Goal: Navigation & Orientation: Go to known website

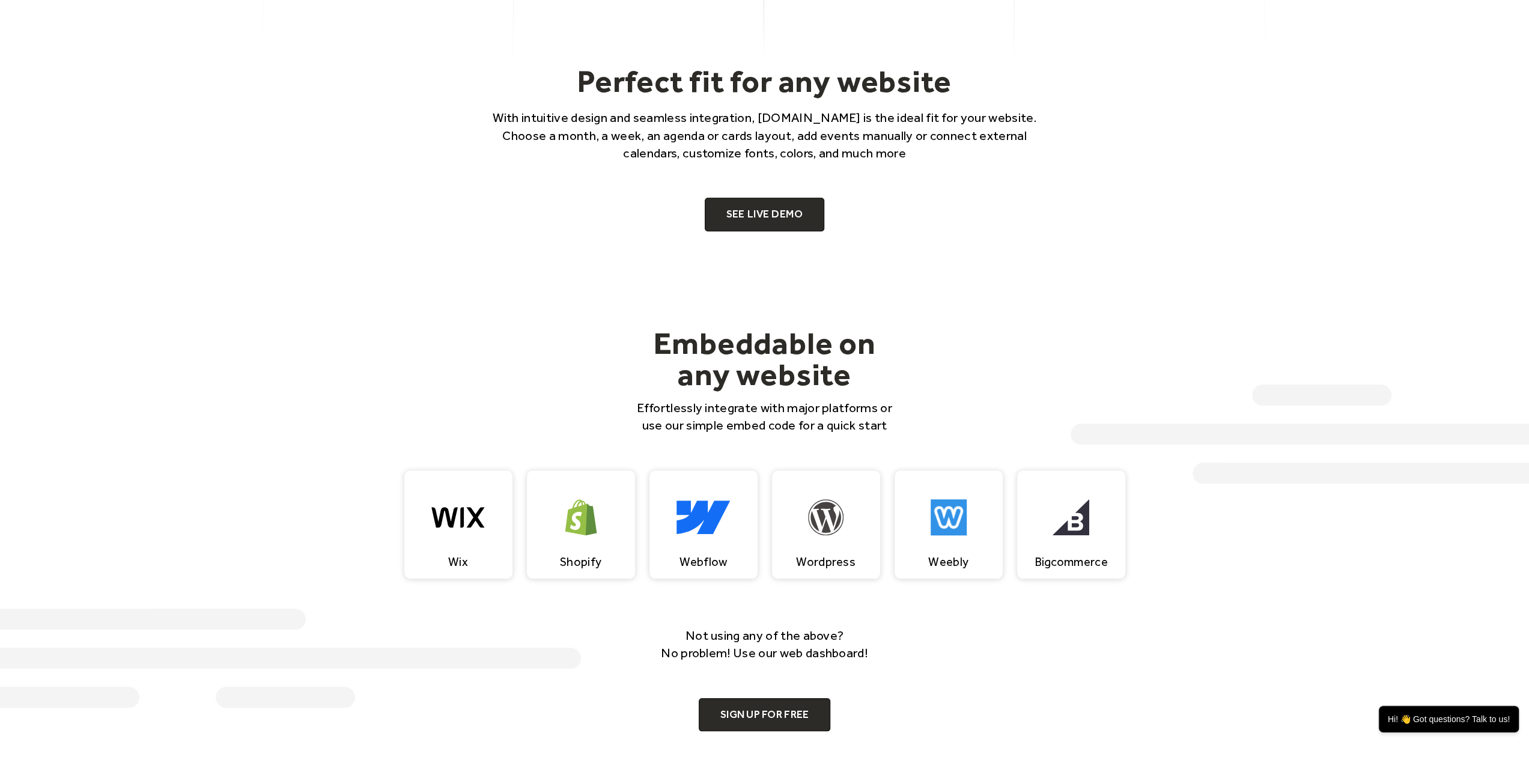
scroll to position [781, 0]
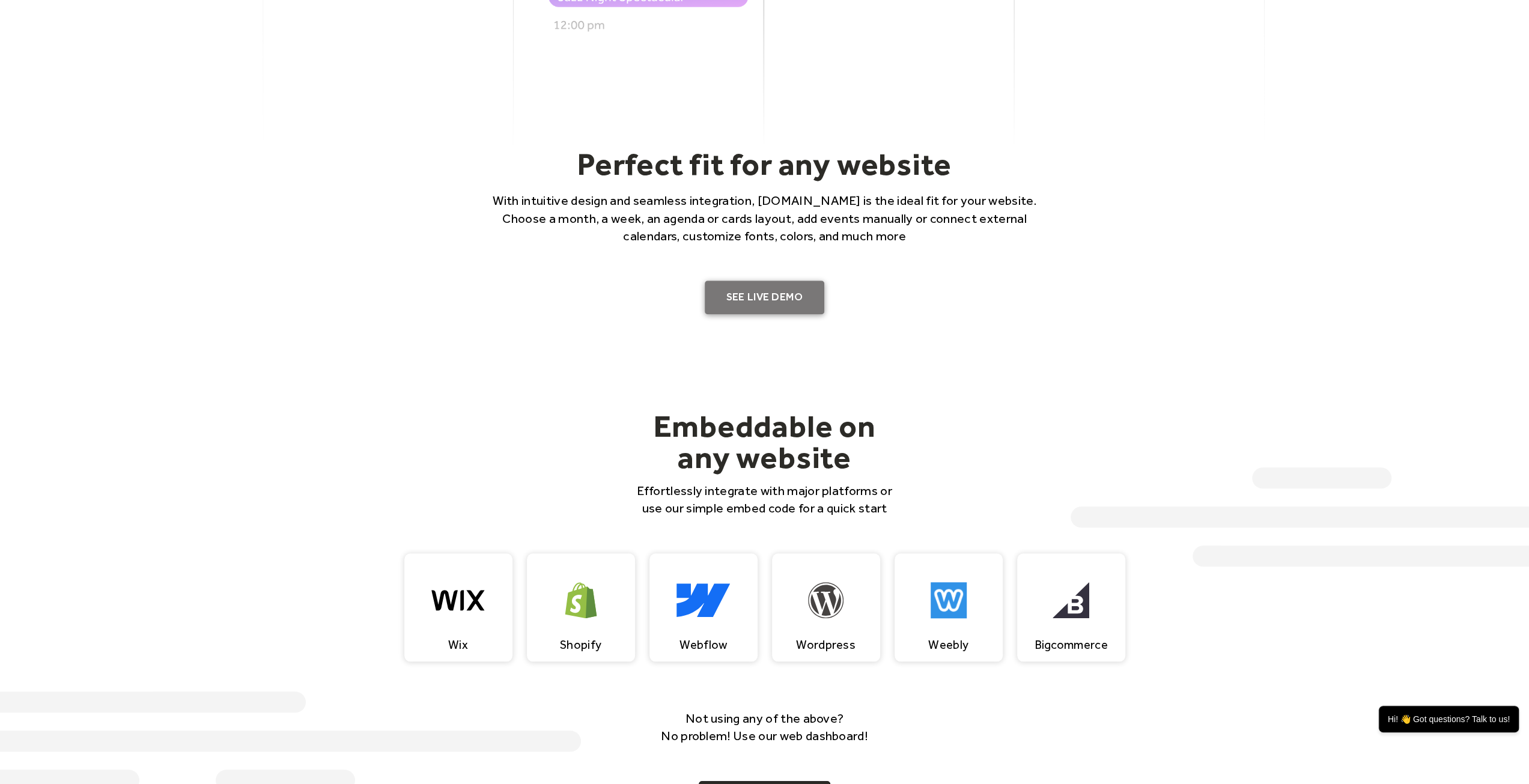
click at [766, 290] on link "SEE LIVE DEMO" at bounding box center [764, 298] width 120 height 34
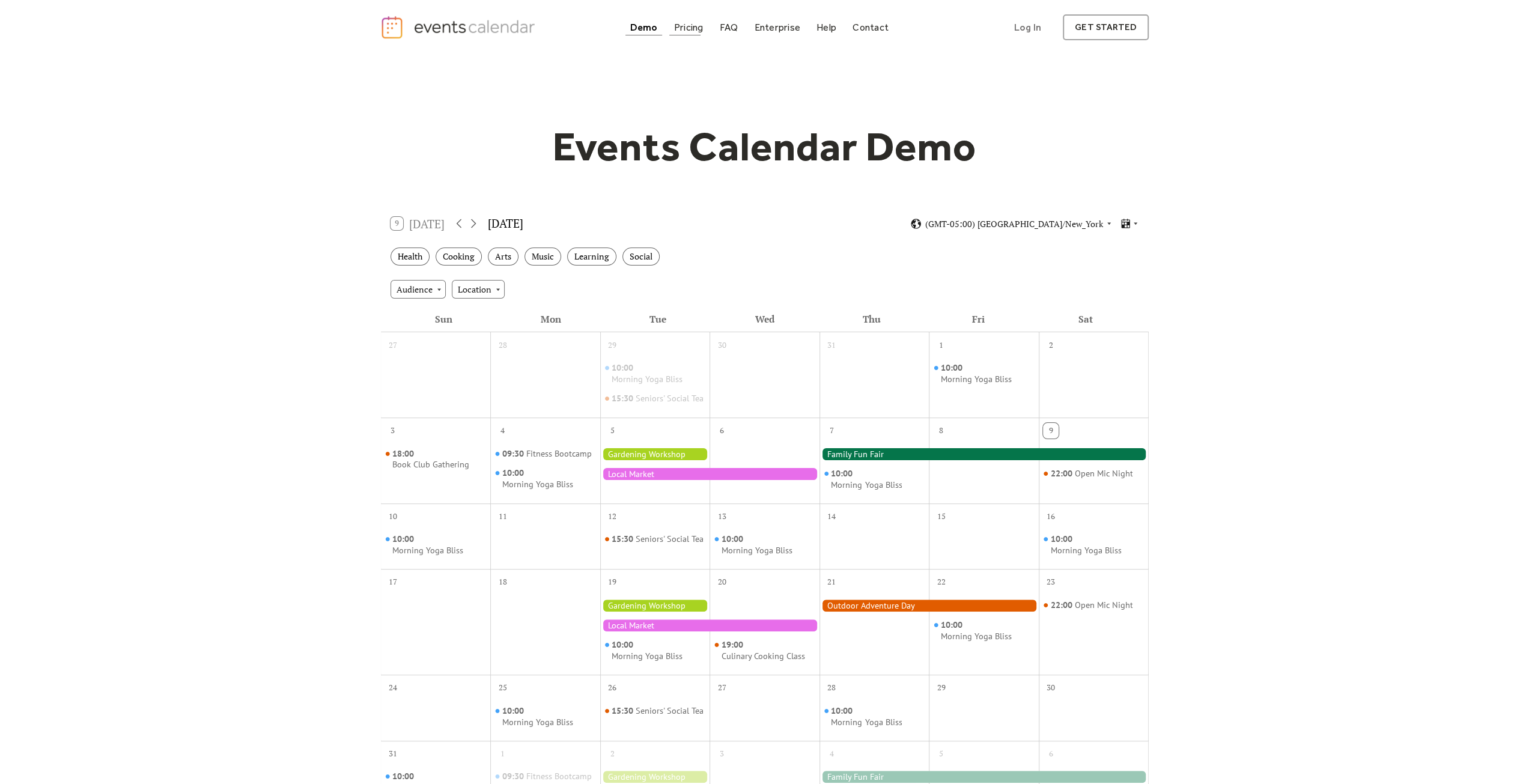
click at [681, 25] on div "Pricing" at bounding box center [689, 27] width 29 height 7
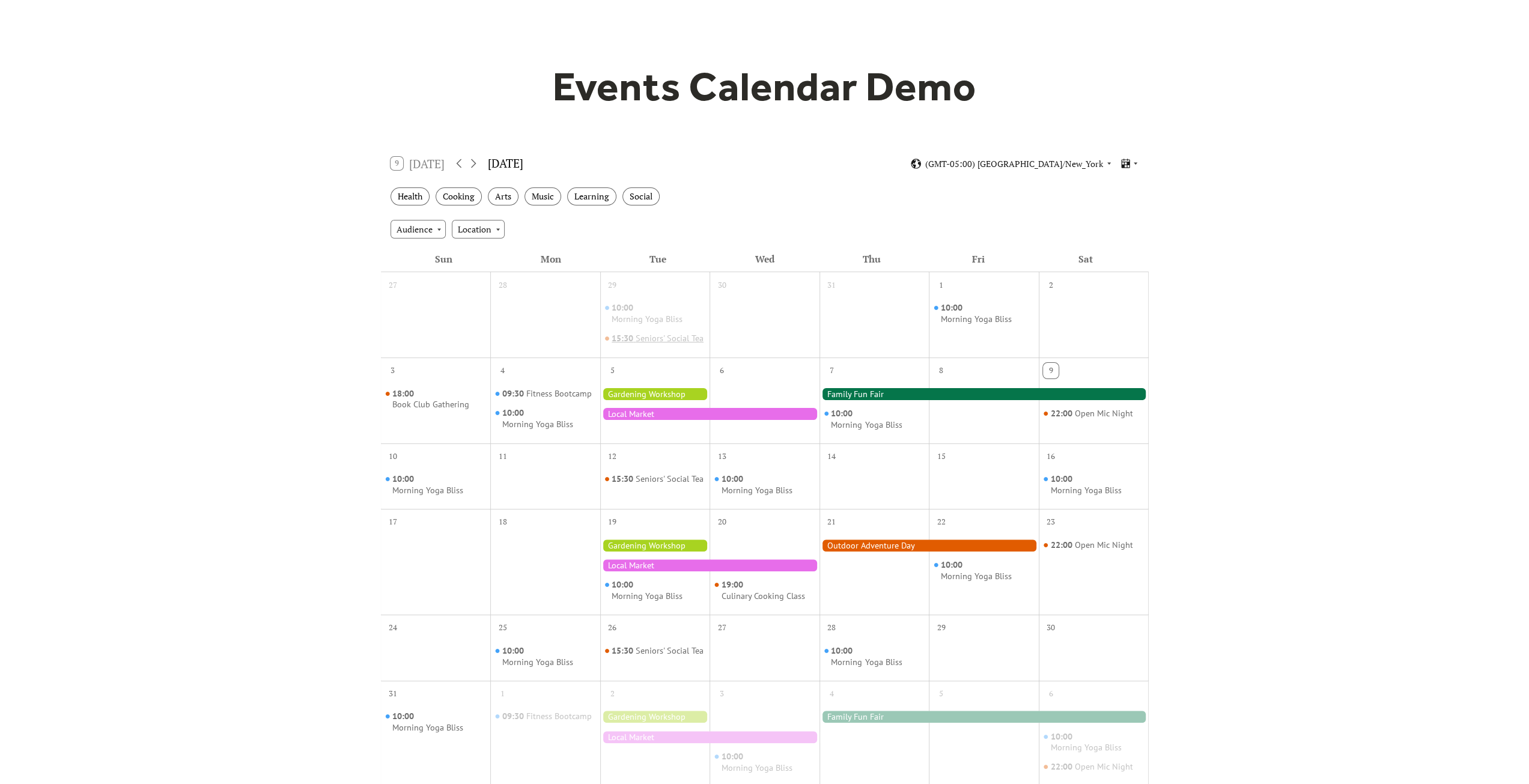
scroll to position [60, 0]
click at [421, 201] on div "Health" at bounding box center [410, 196] width 39 height 19
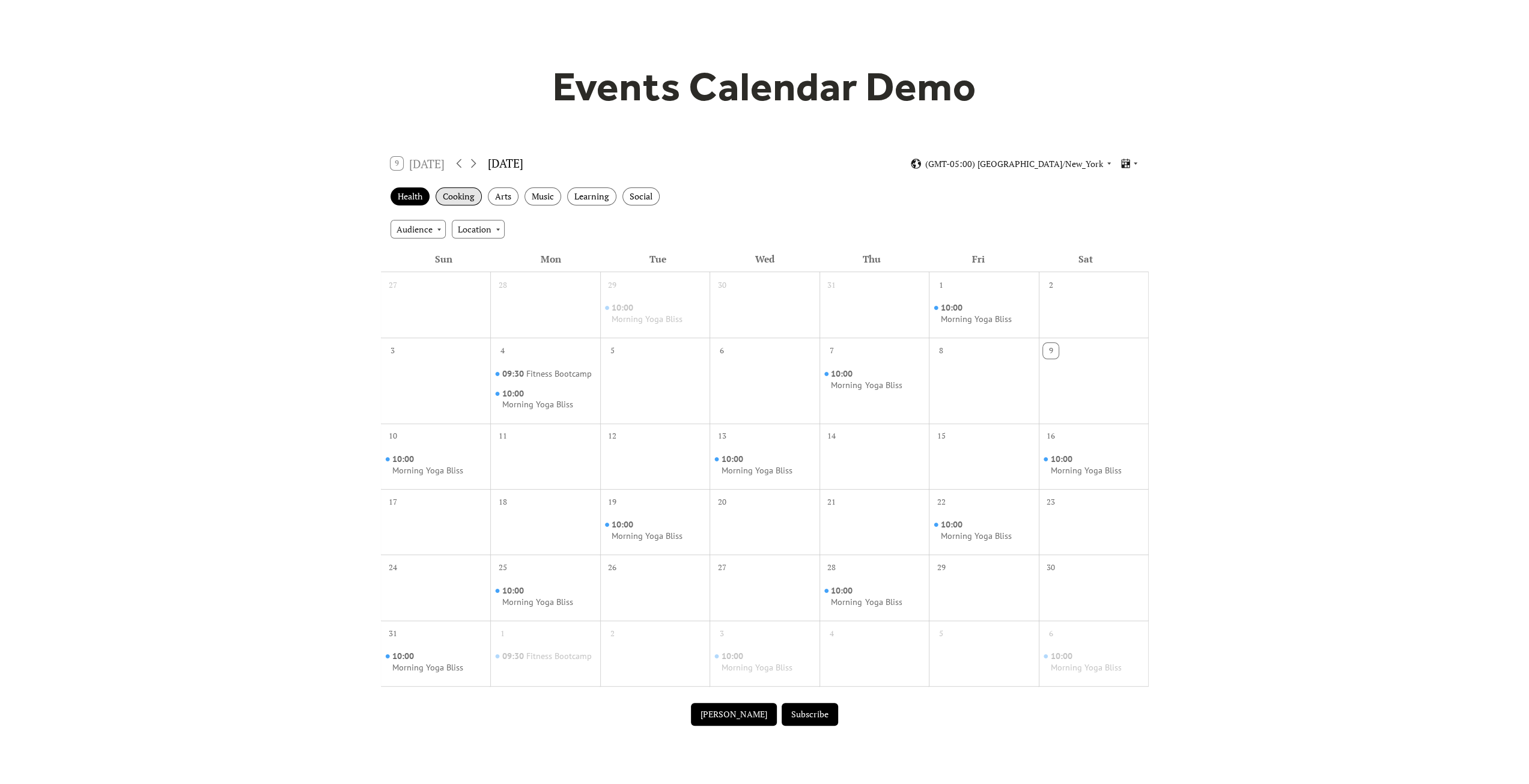
click at [466, 194] on div "Cooking" at bounding box center [459, 196] width 46 height 19
click at [496, 196] on div "Arts" at bounding box center [503, 196] width 31 height 19
click at [540, 198] on div "Music" at bounding box center [542, 196] width 36 height 19
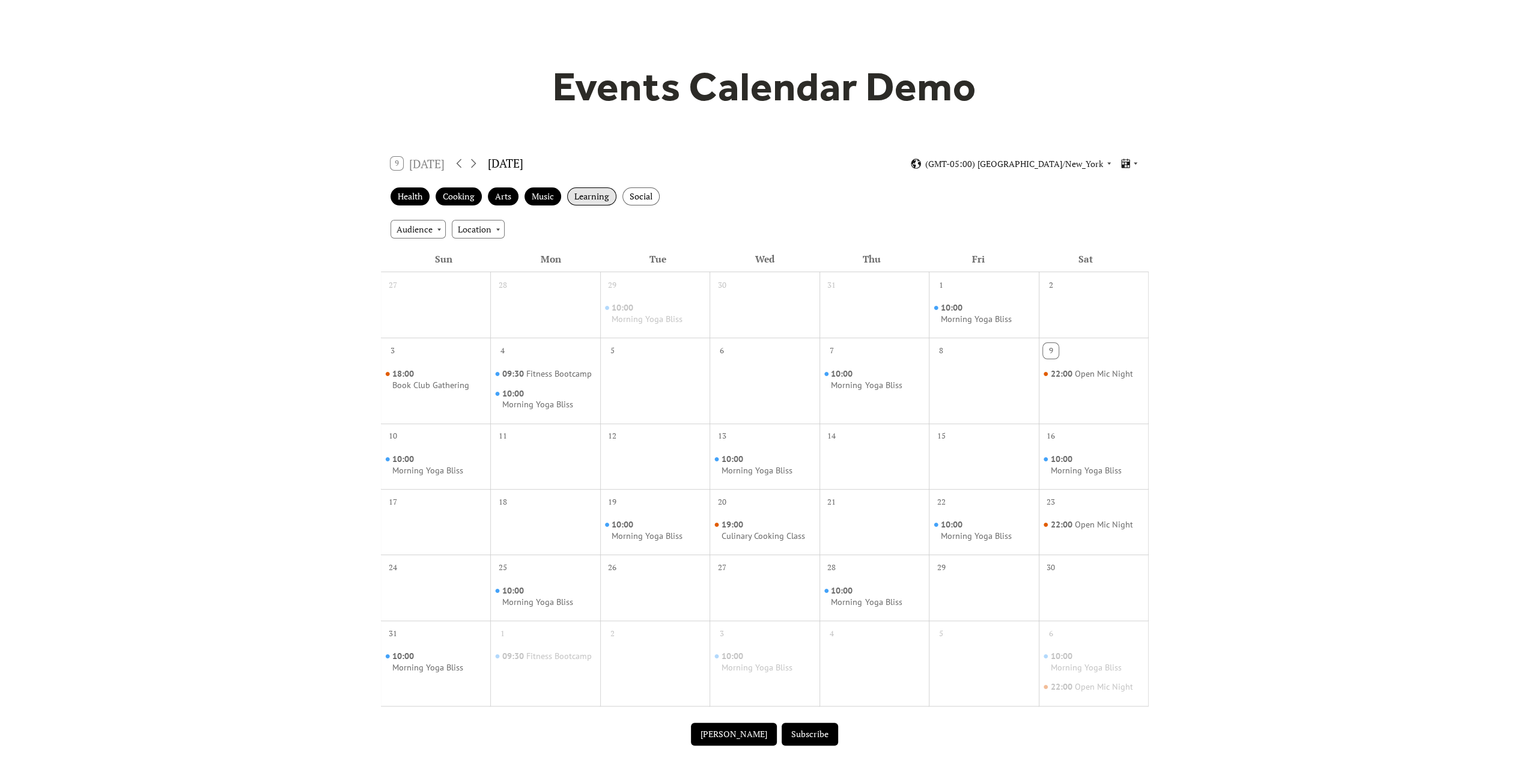
click at [585, 199] on div "Learning" at bounding box center [592, 196] width 49 height 19
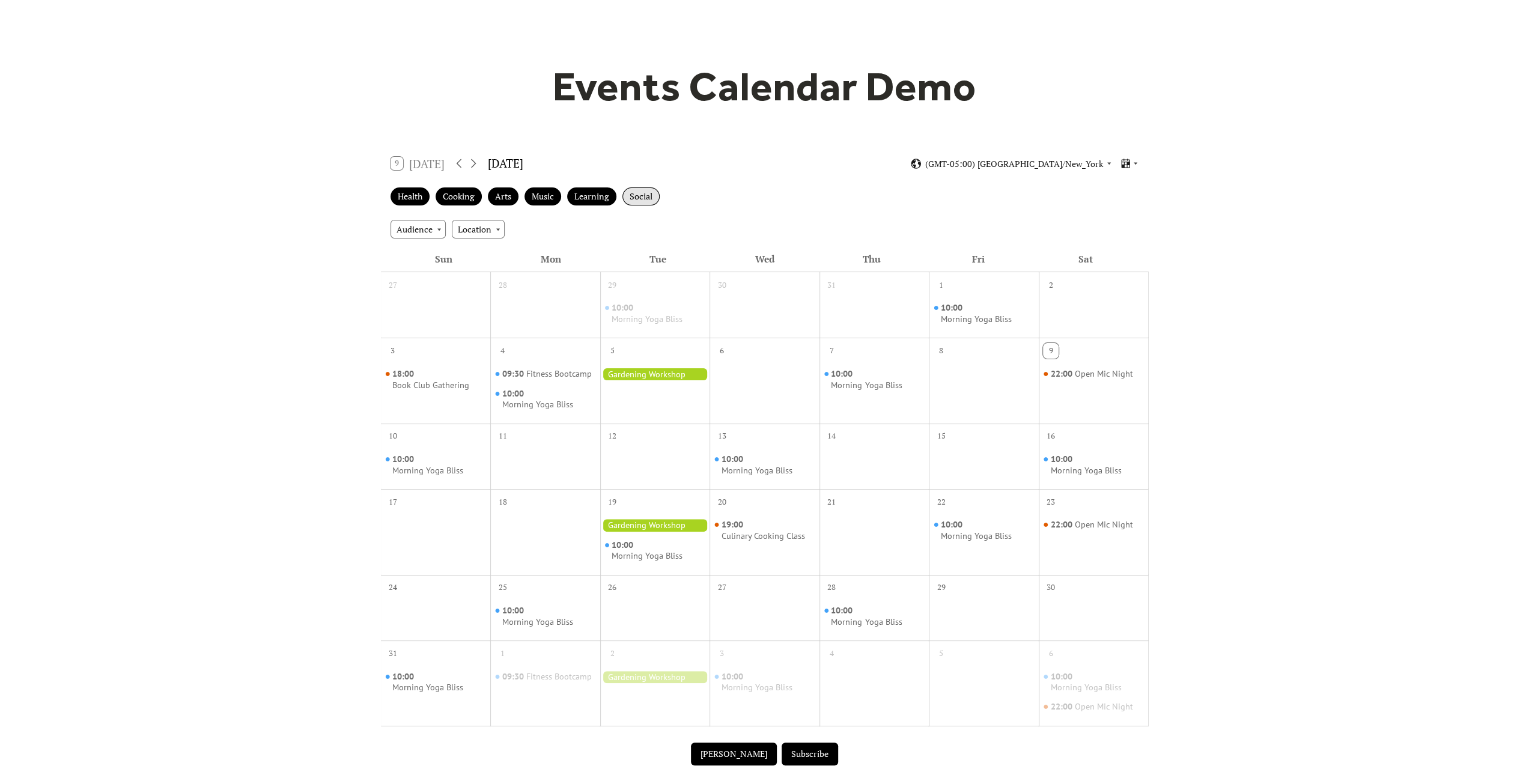
click at [642, 196] on div "Social" at bounding box center [641, 196] width 37 height 19
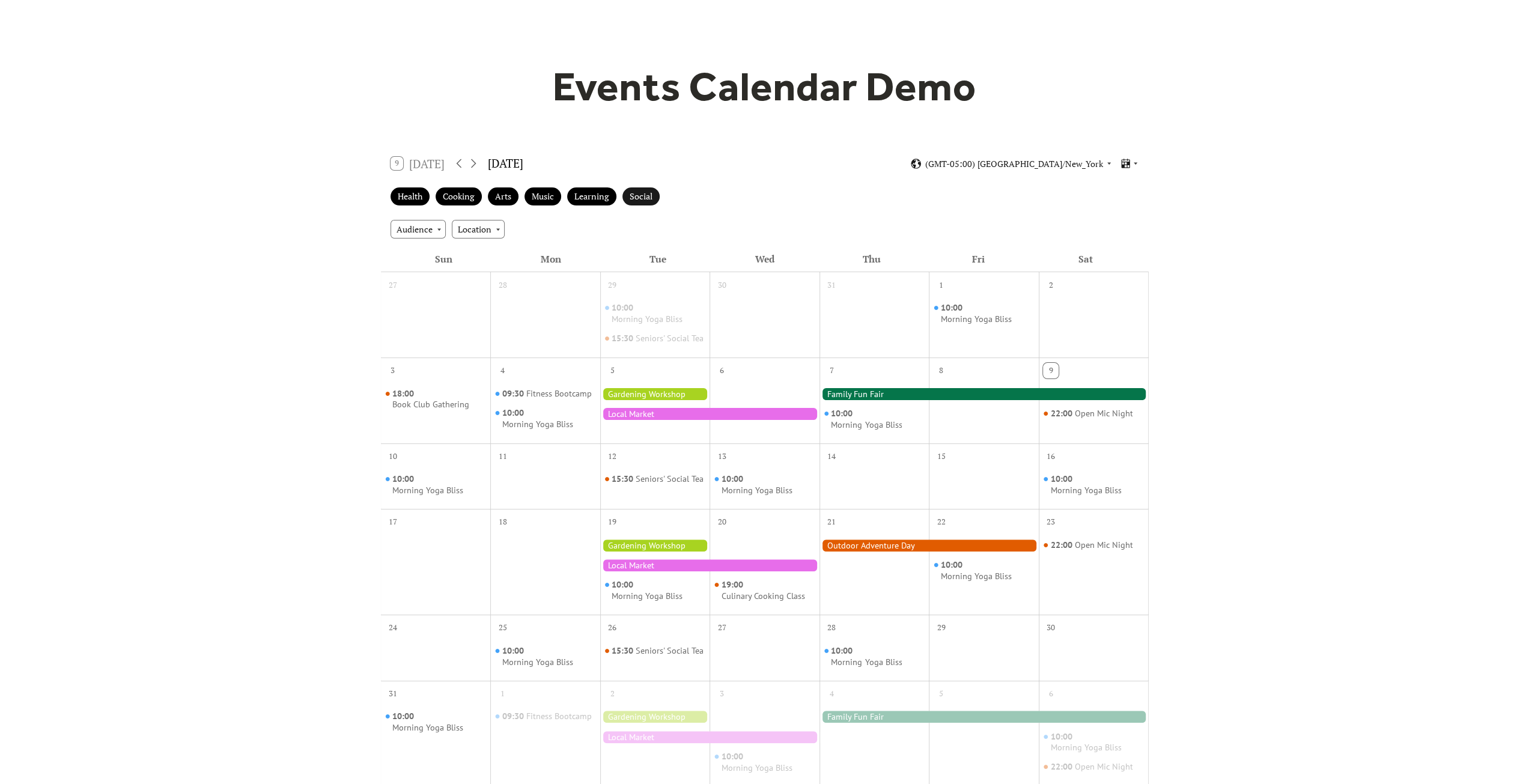
click at [642, 196] on div "Social" at bounding box center [641, 196] width 37 height 19
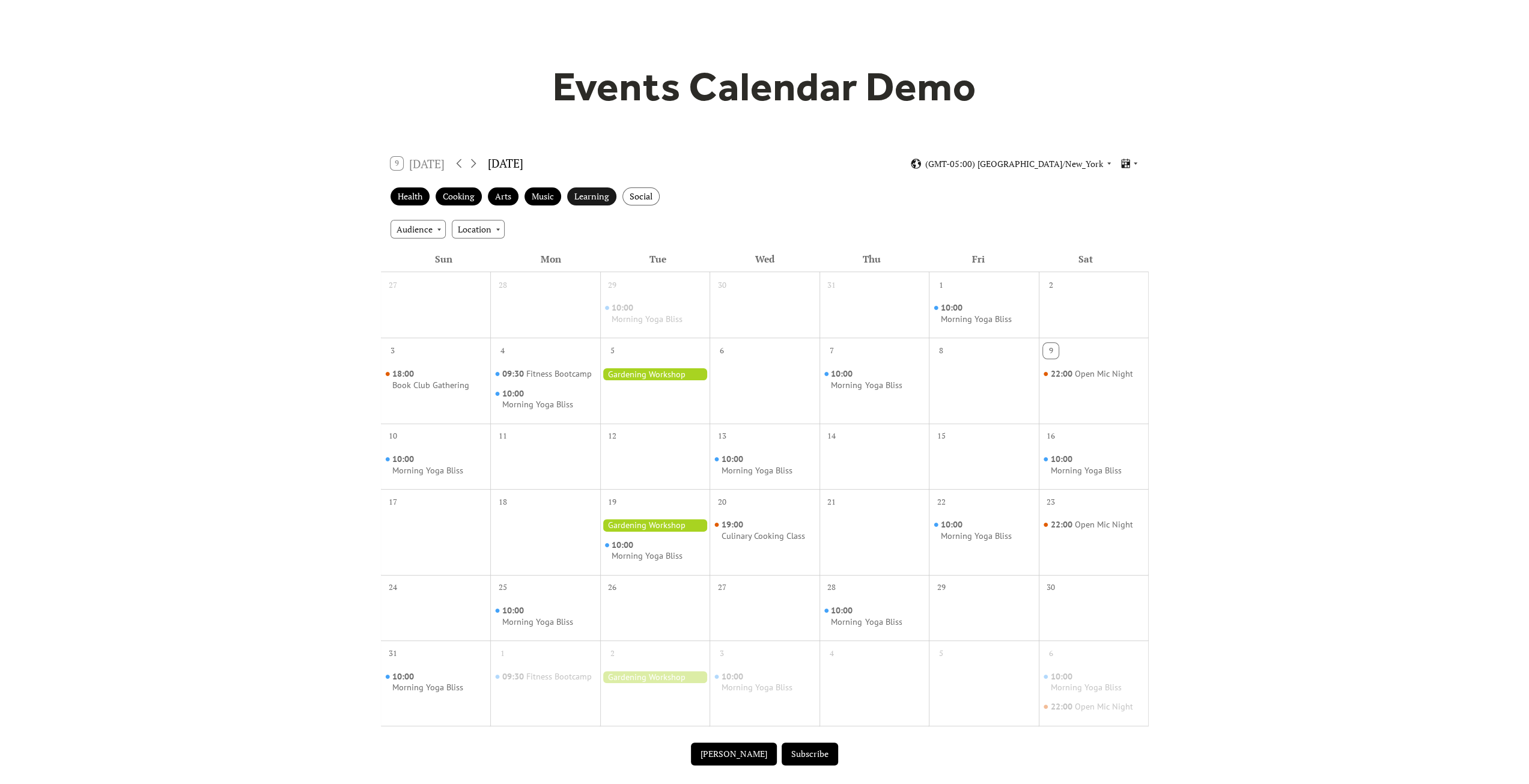
click at [608, 198] on div "Learning" at bounding box center [592, 196] width 49 height 19
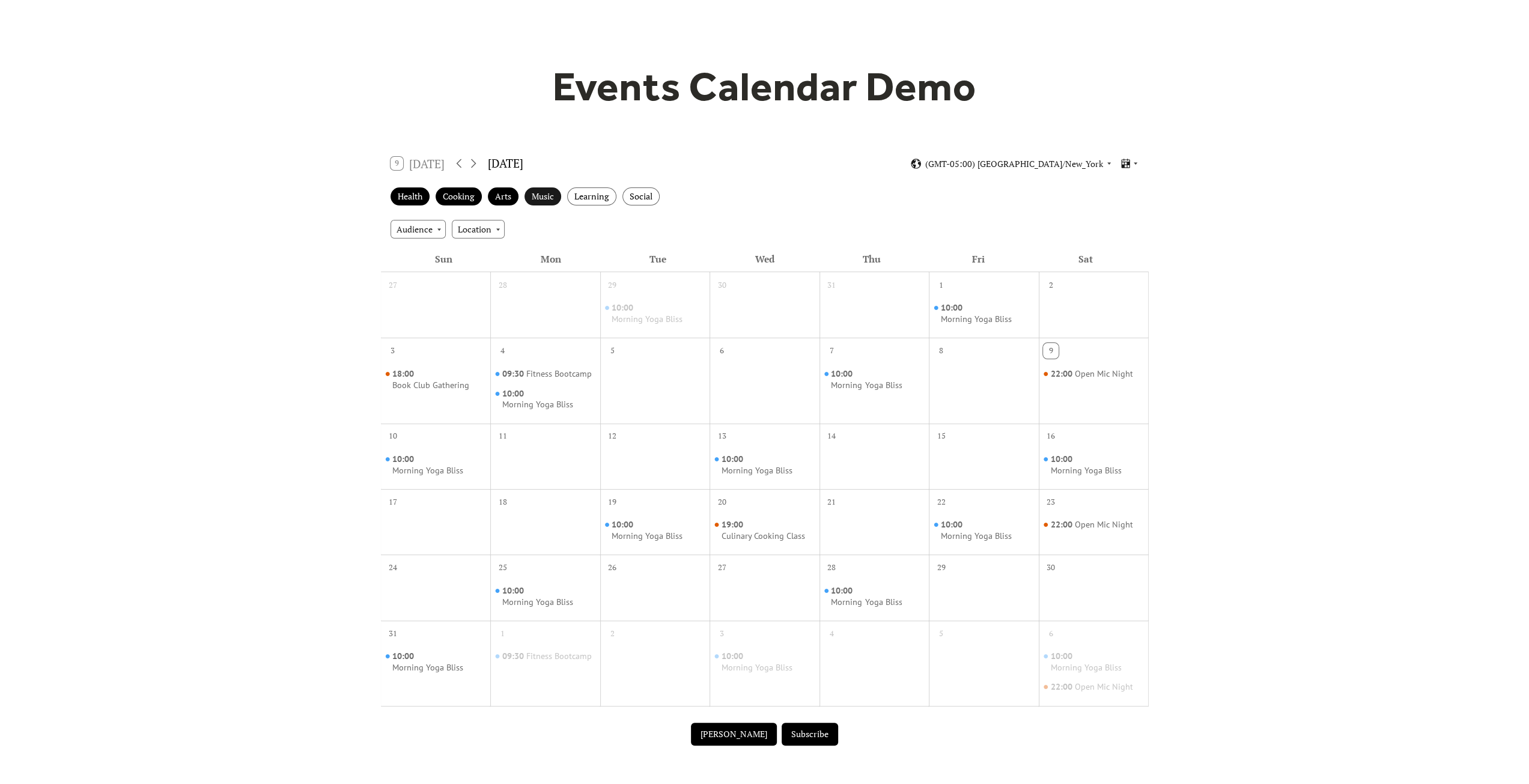
click at [555, 187] on div "Music" at bounding box center [542, 196] width 36 height 19
click at [503, 198] on div "Arts" at bounding box center [503, 196] width 31 height 19
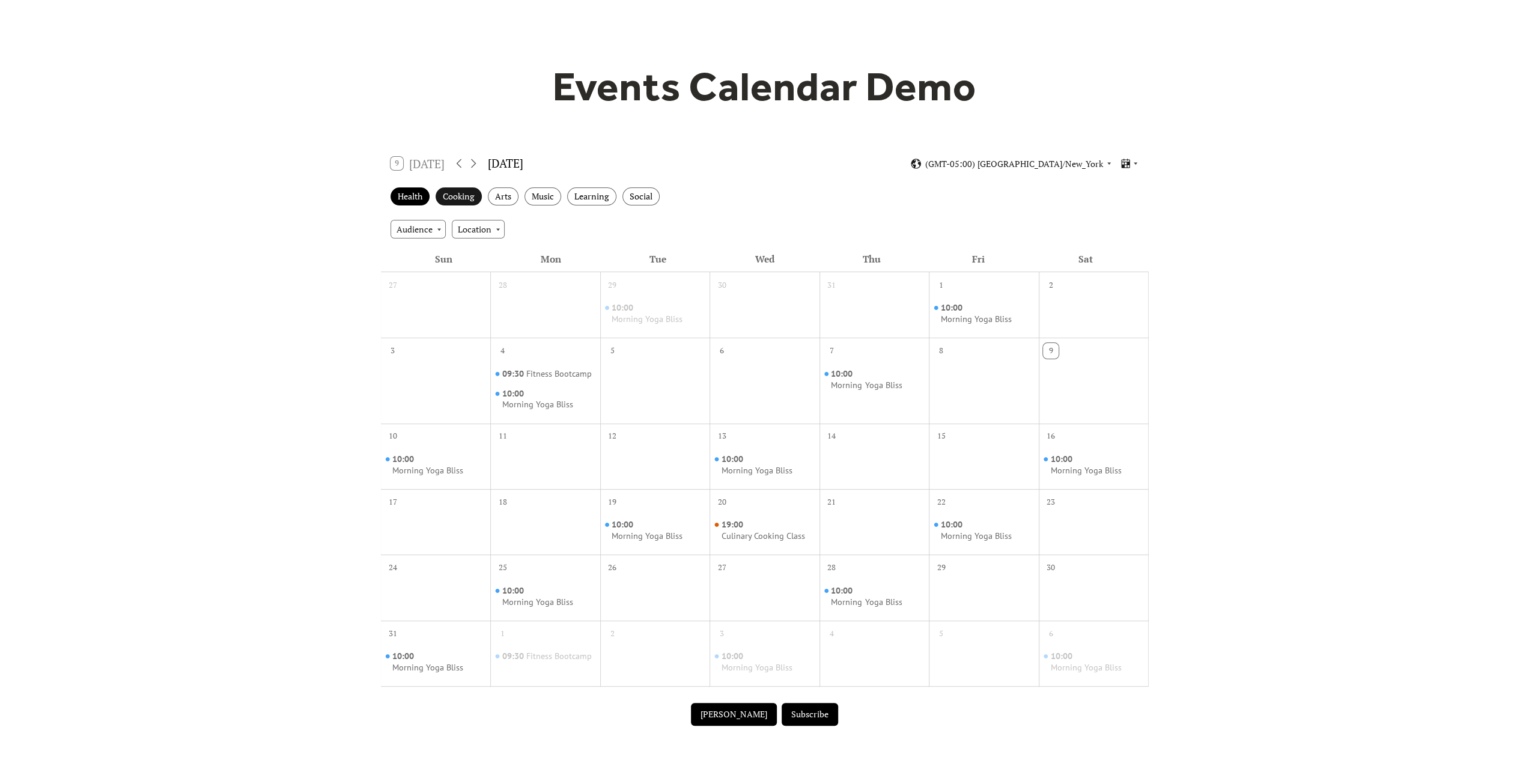
click at [453, 198] on div "Cooking" at bounding box center [459, 196] width 46 height 19
click at [414, 196] on div "Health" at bounding box center [410, 196] width 39 height 19
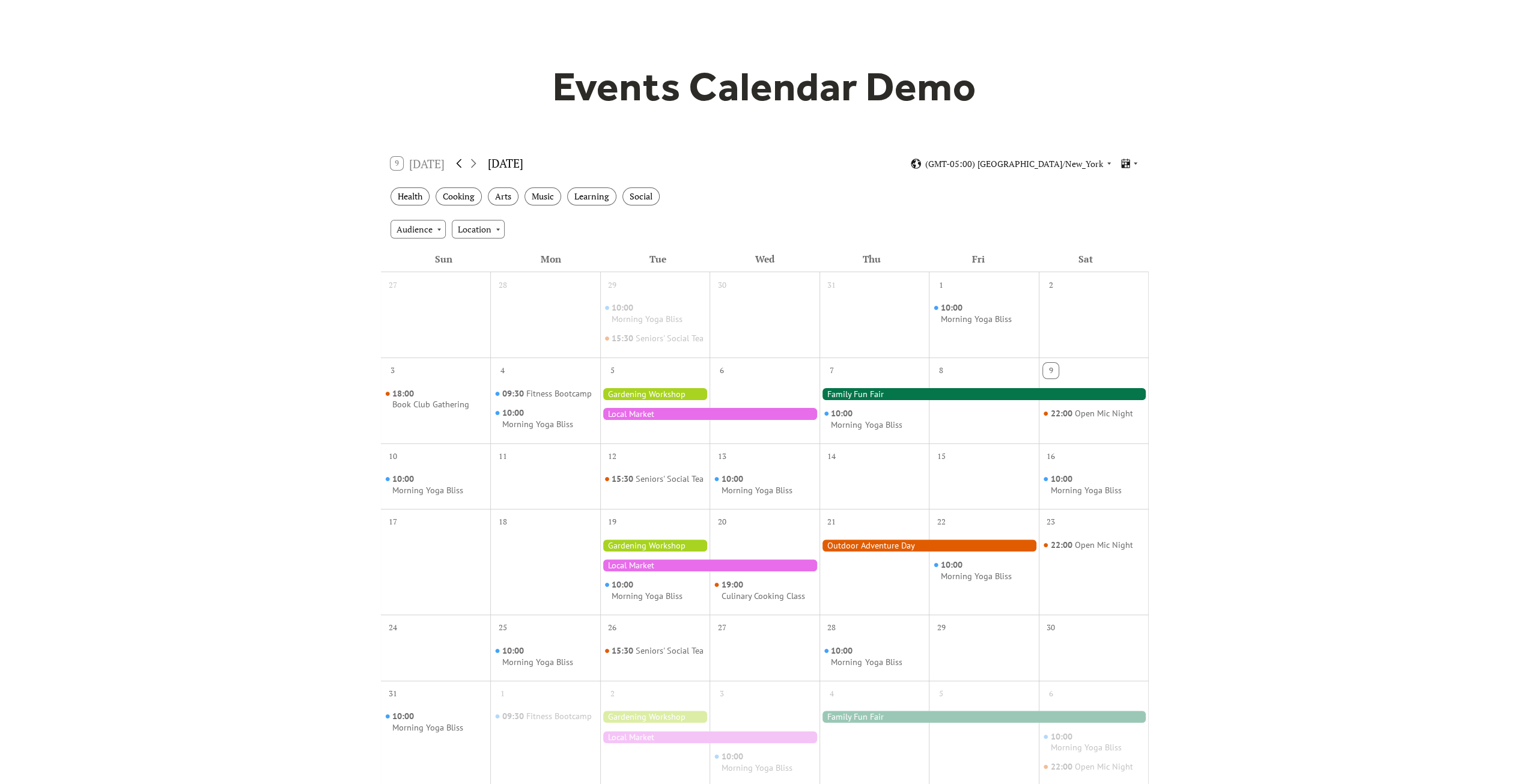
click at [458, 163] on icon at bounding box center [459, 164] width 5 height 9
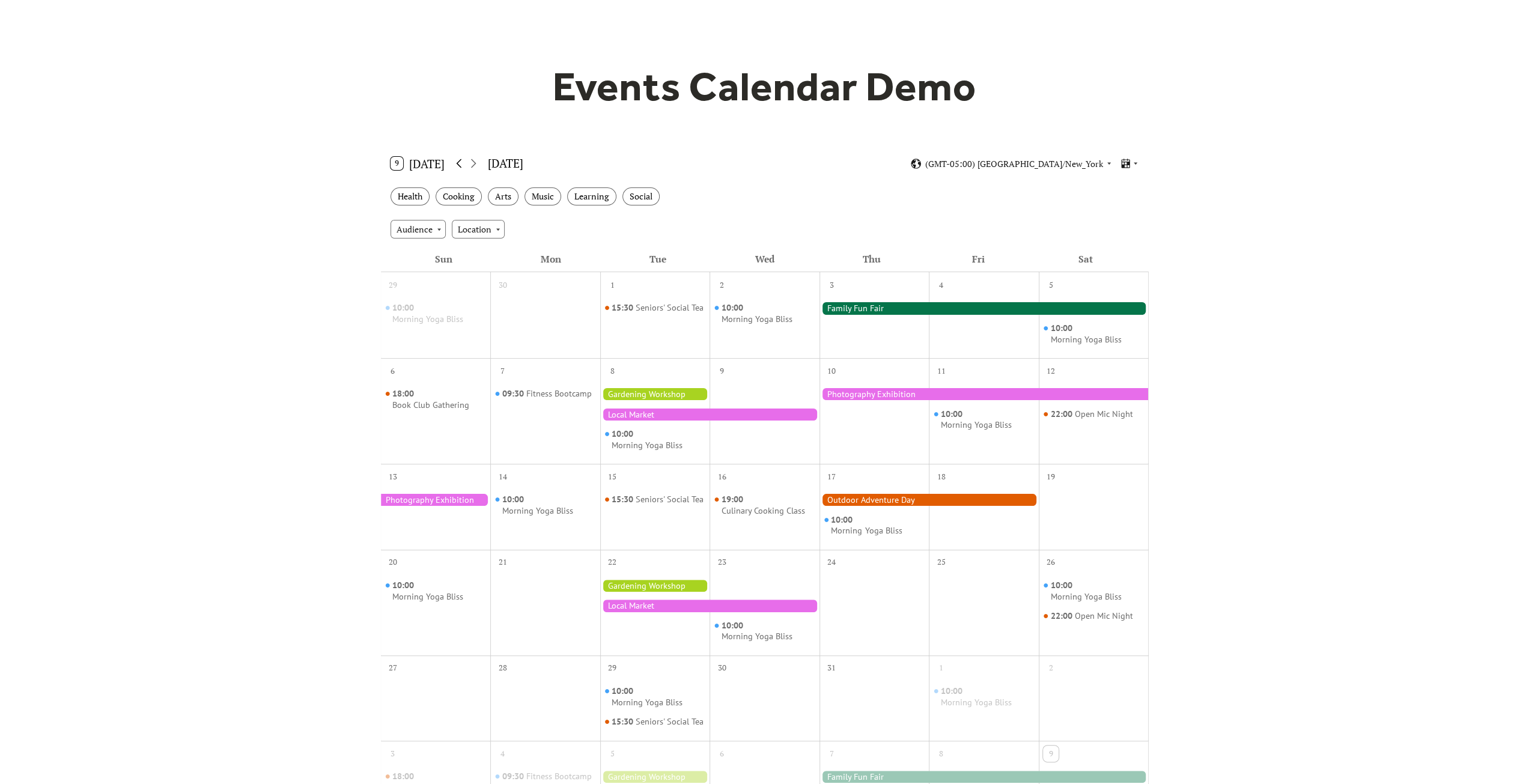
click at [458, 163] on icon at bounding box center [459, 164] width 5 height 9
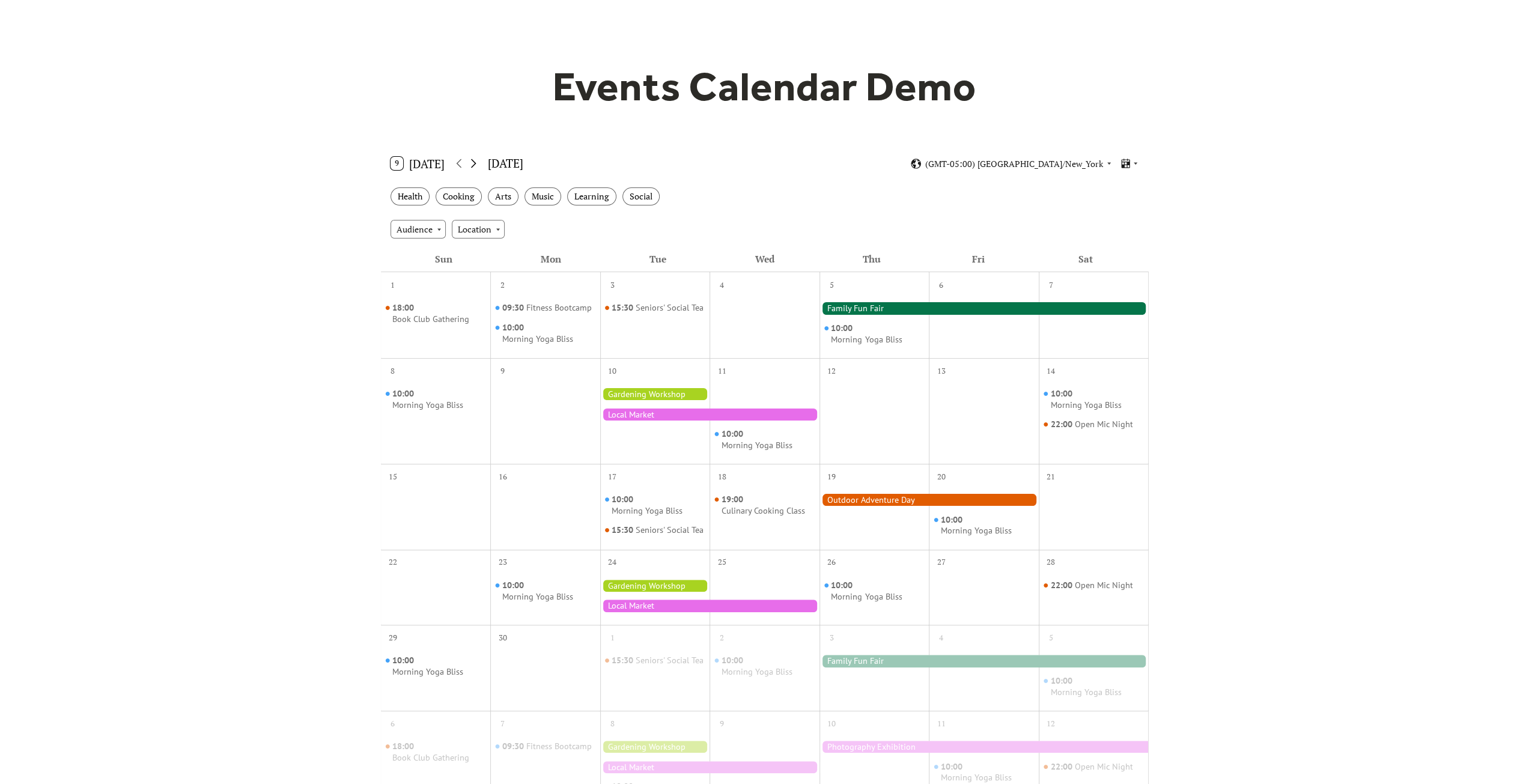
click at [476, 165] on icon at bounding box center [473, 163] width 15 height 15
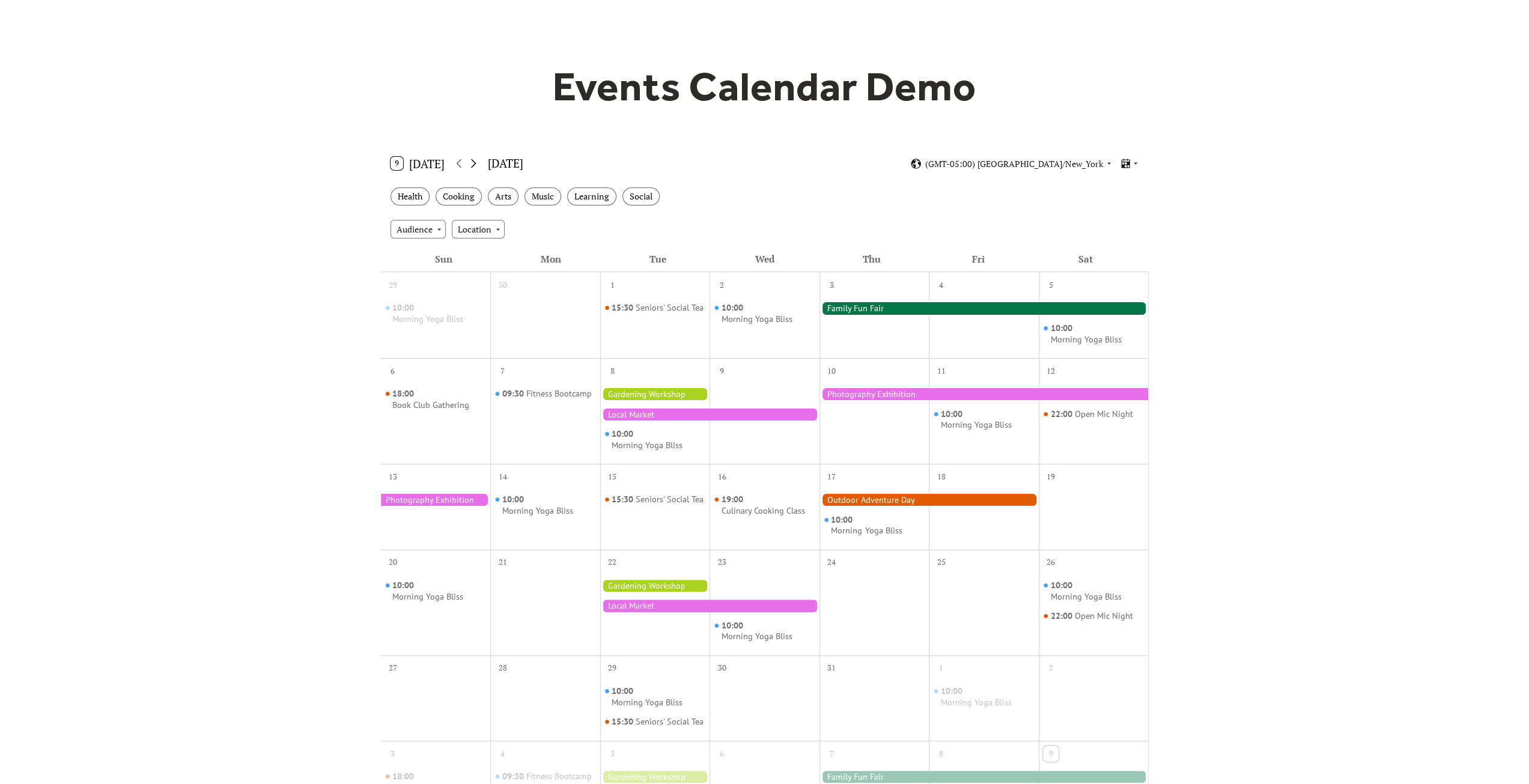
click at [476, 165] on icon at bounding box center [473, 163] width 15 height 15
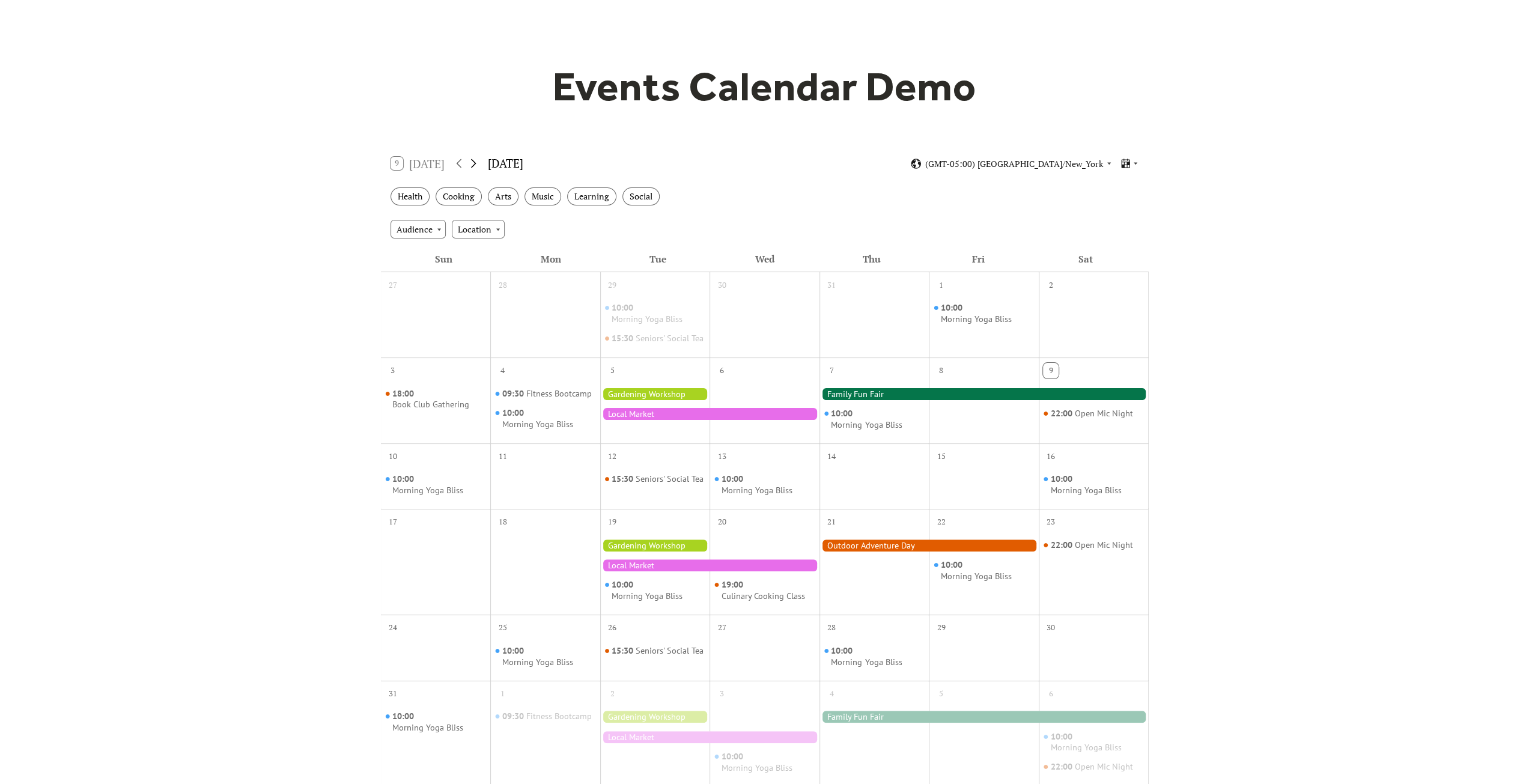
click at [476, 165] on icon at bounding box center [473, 163] width 15 height 15
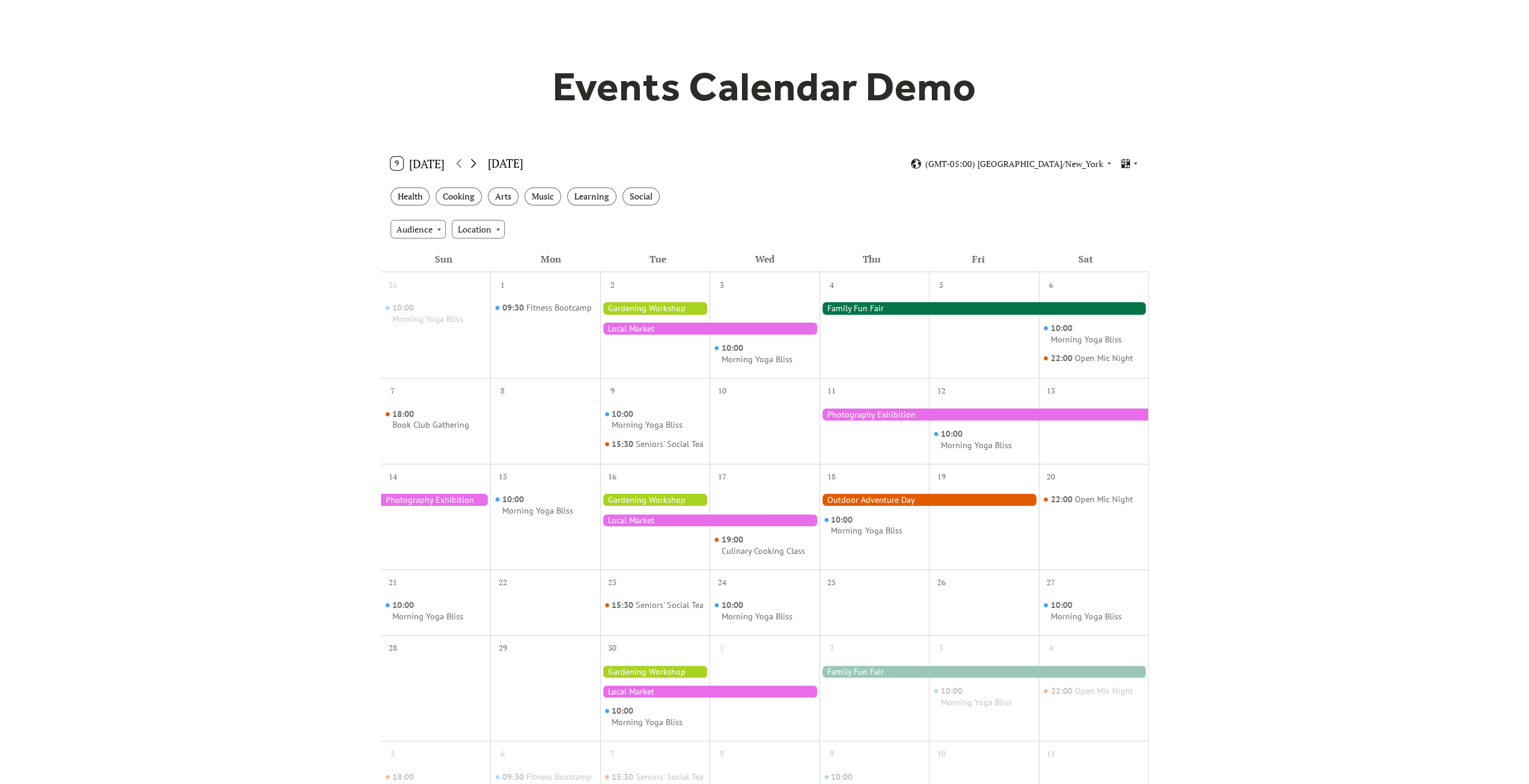
click at [476, 165] on icon at bounding box center [473, 163] width 15 height 15
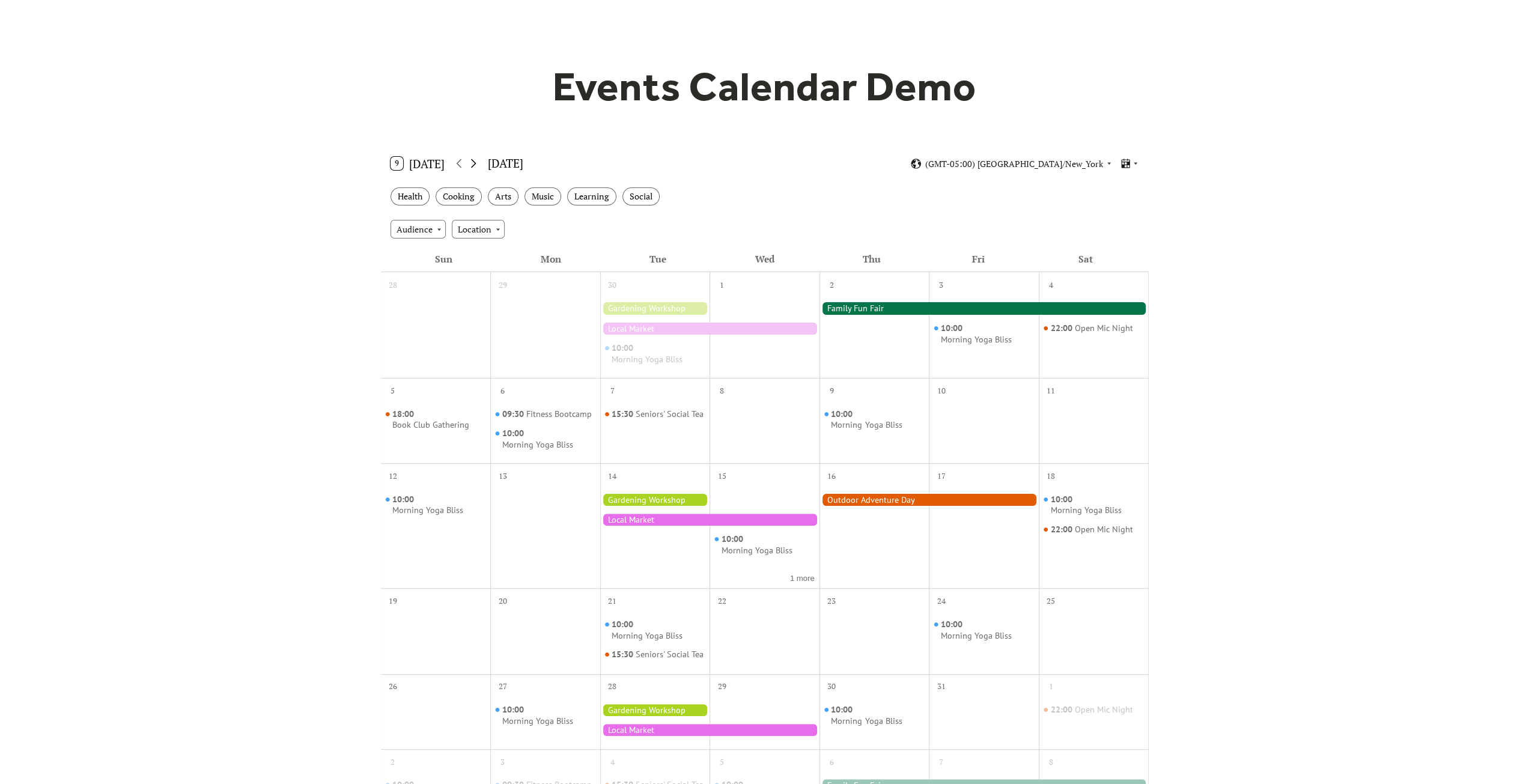
click at [476, 165] on icon at bounding box center [473, 163] width 15 height 15
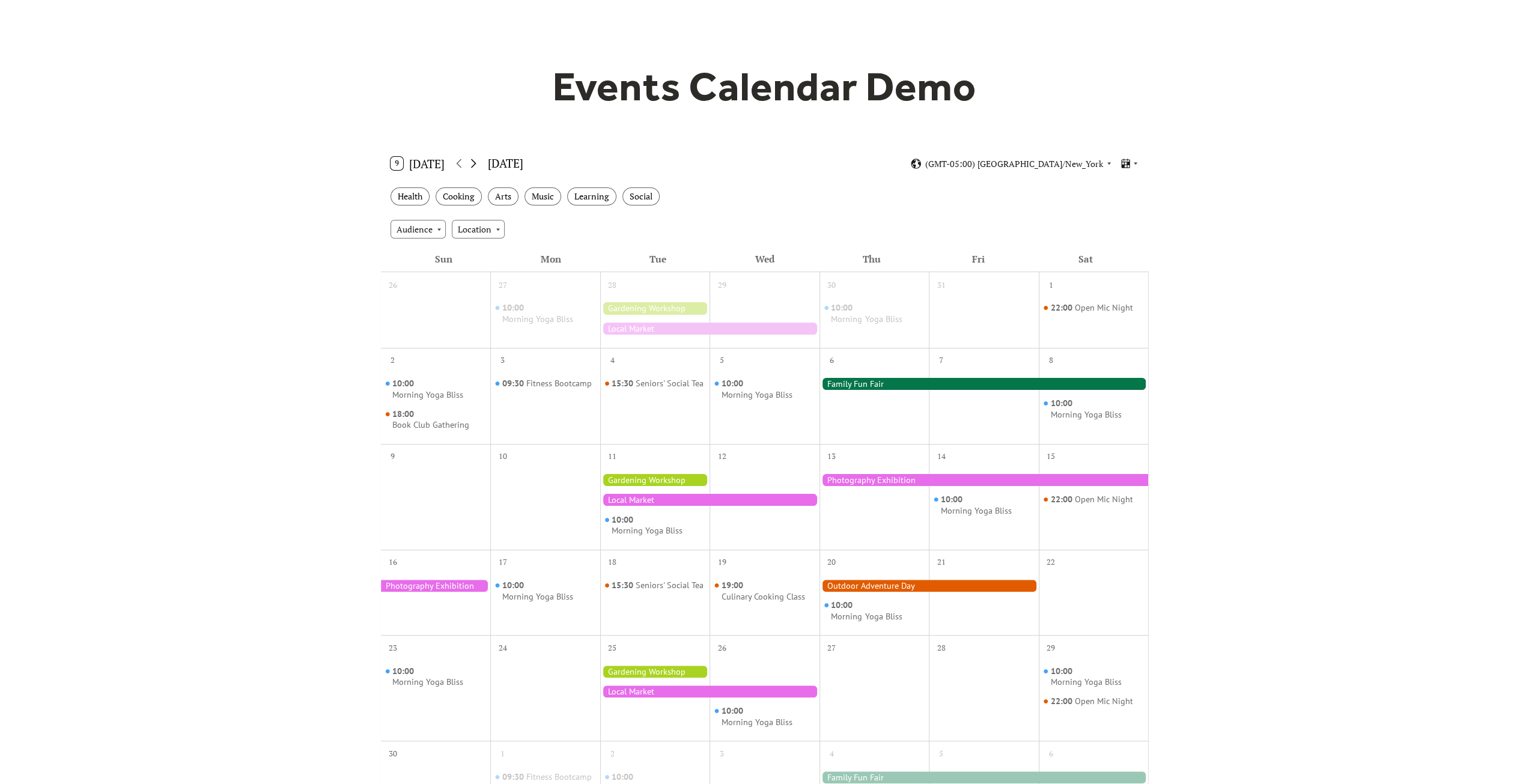
click at [476, 165] on icon at bounding box center [473, 163] width 15 height 15
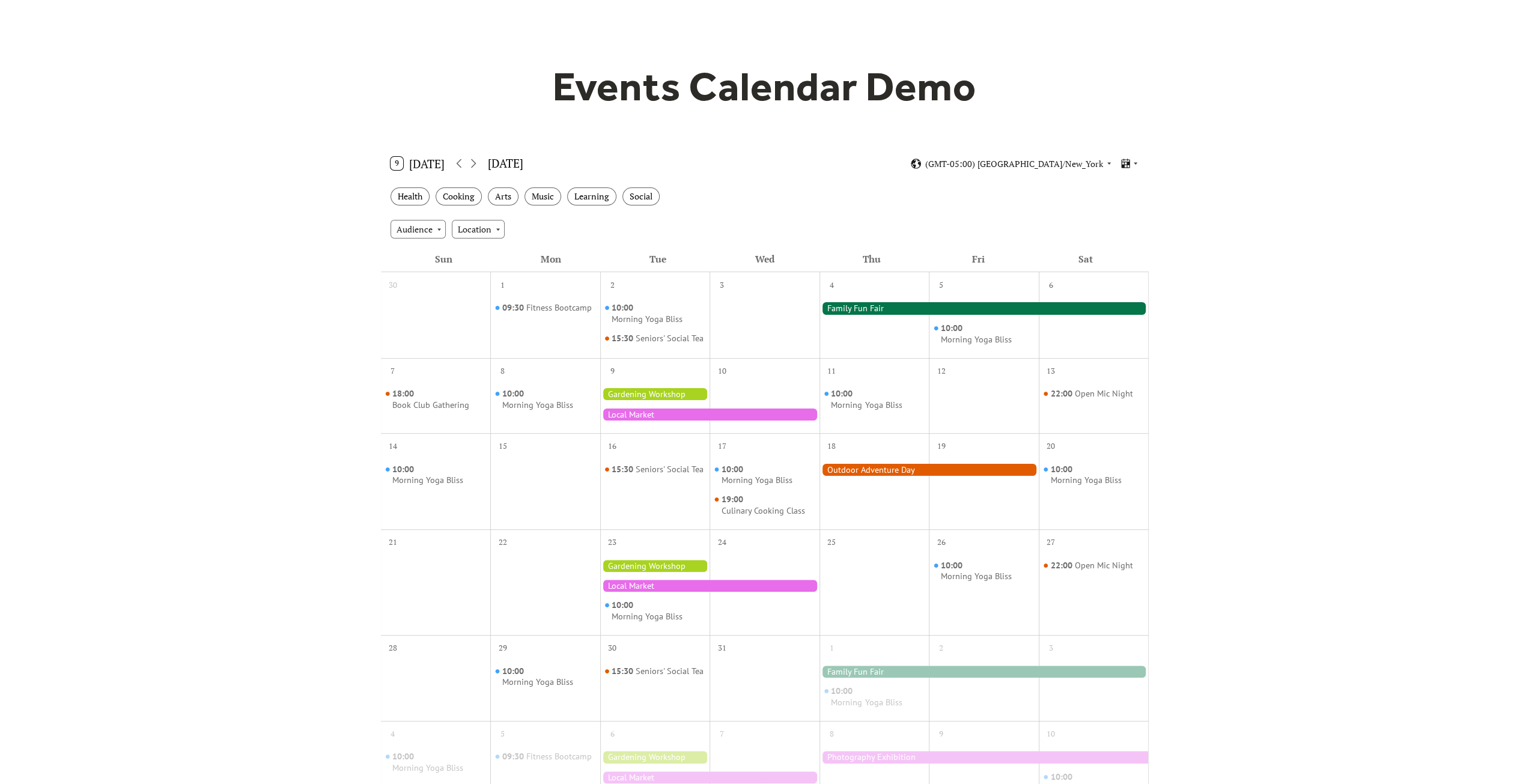
click at [877, 305] on div at bounding box center [985, 308] width 329 height 12
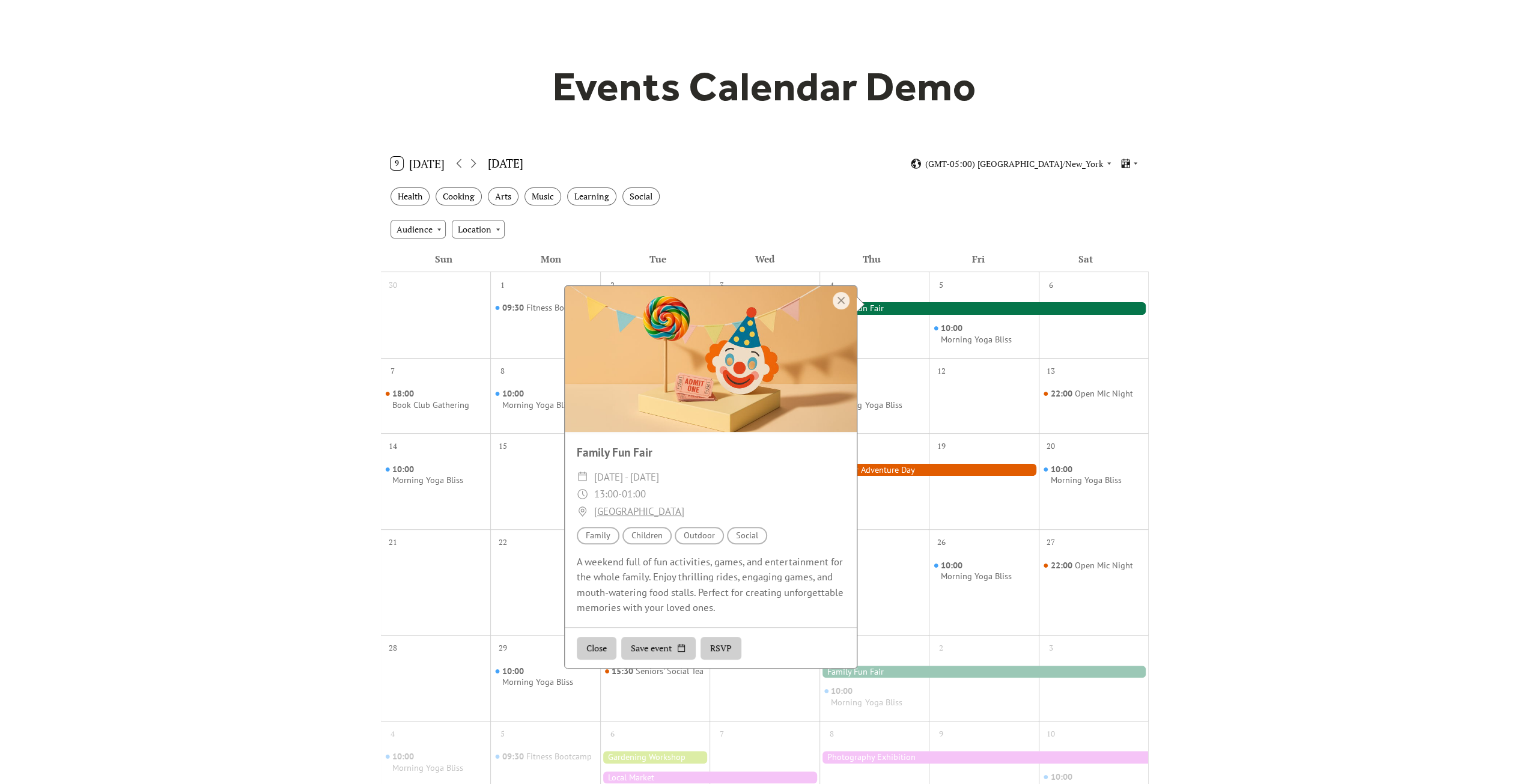
click at [749, 539] on div "Topic Social" at bounding box center [747, 535] width 40 height 18
click at [1243, 342] on div "Events Calendar Demo Loading the Events Calendar..." at bounding box center [764, 468] width 1529 height 947
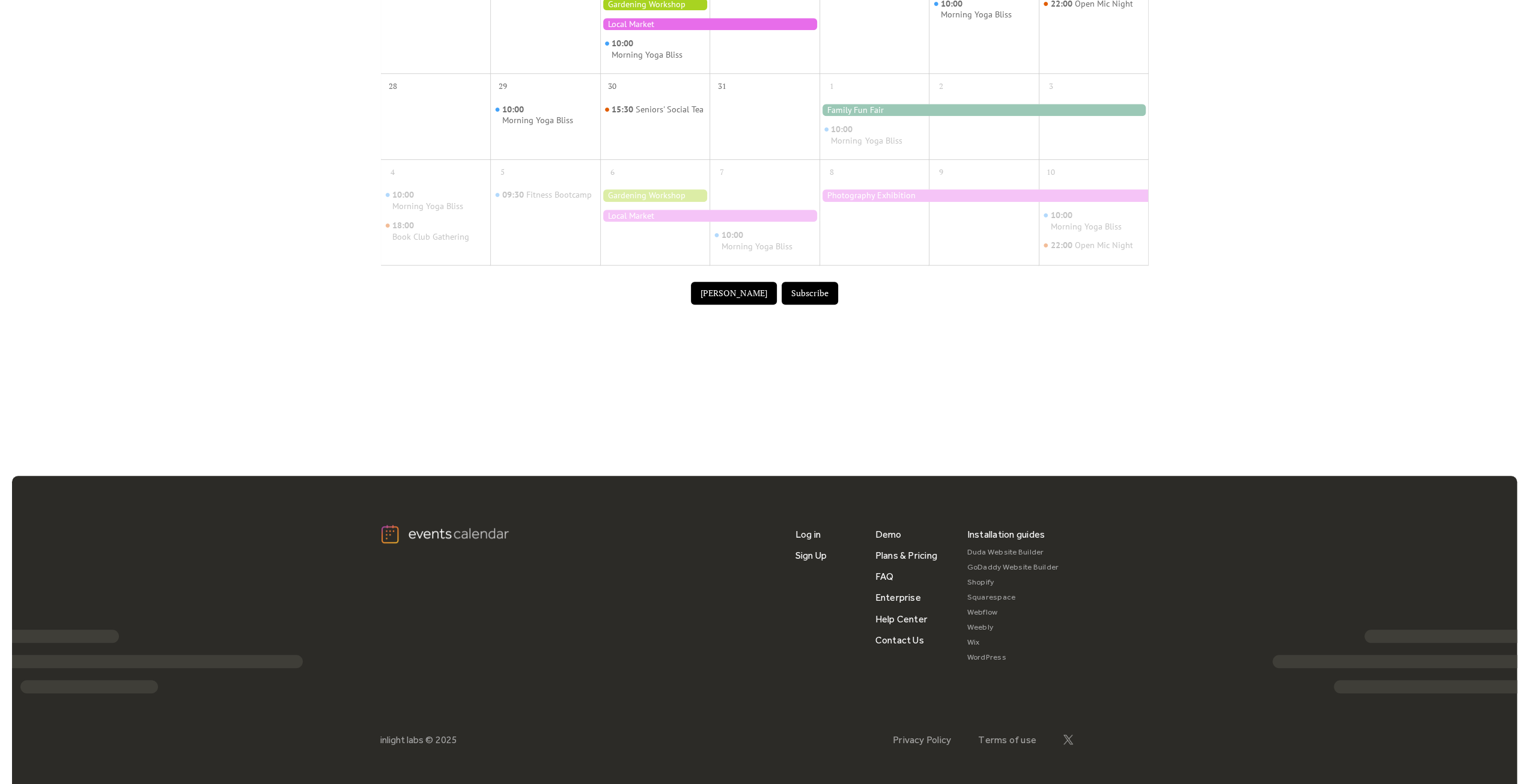
scroll to position [653, 0]
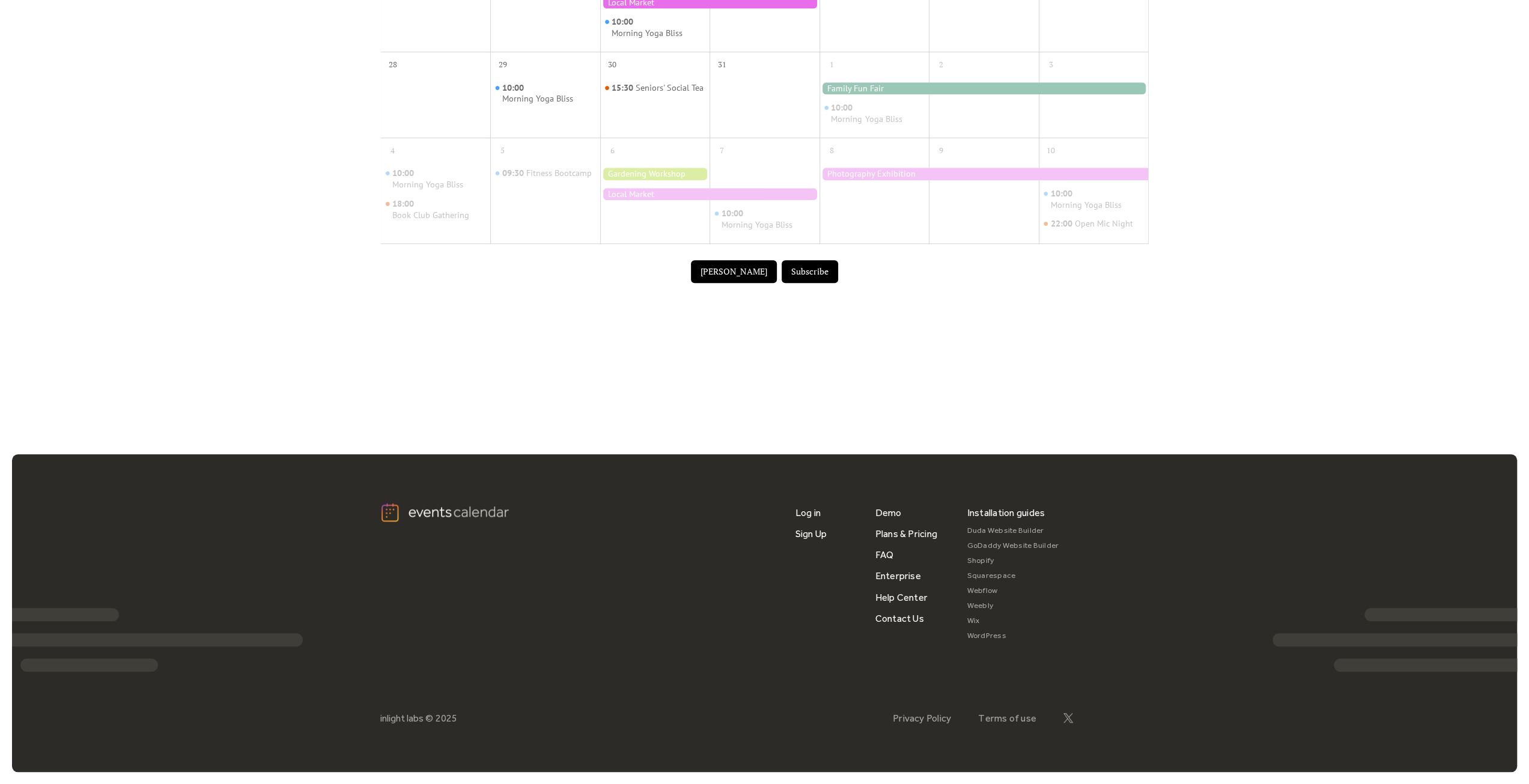
click at [983, 639] on link "WordPress" at bounding box center [1013, 636] width 92 height 15
